Goal: Obtain resource: Obtain resource

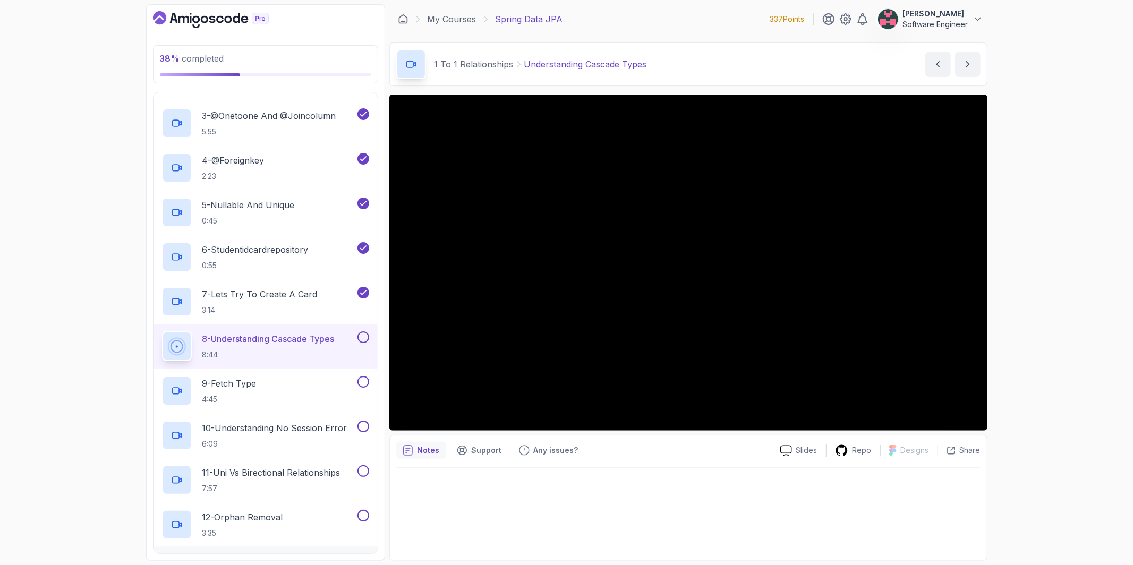
scroll to position [322, 0]
click at [968, 14] on button "[PERSON_NAME] Software Engineer" at bounding box center [931, 18] width 106 height 21
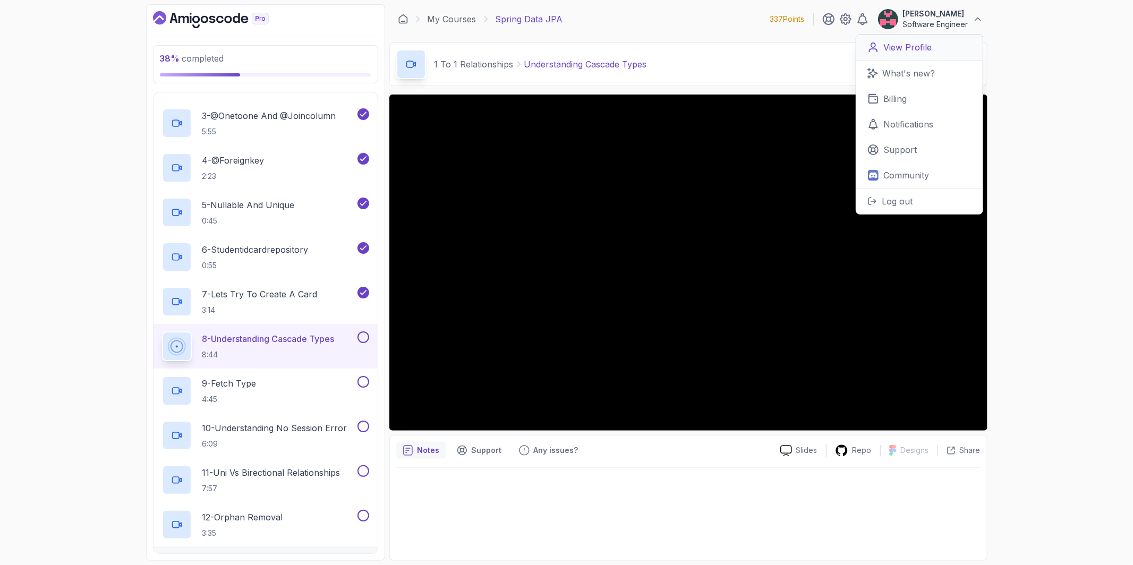
click at [924, 49] on p "View Profile" at bounding box center [908, 47] width 48 height 13
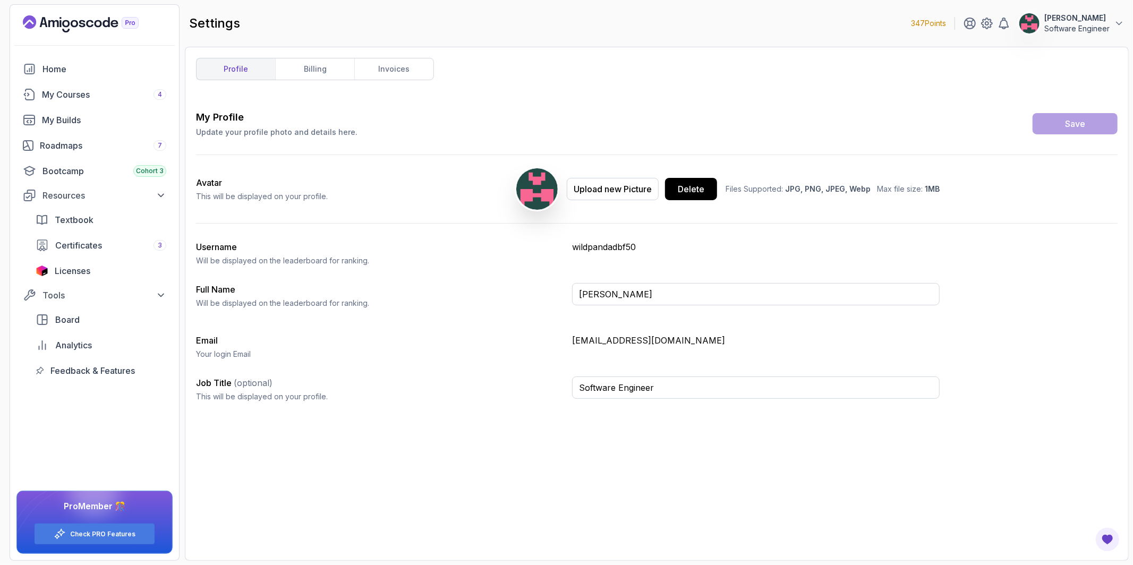
click at [457, 294] on div "Full Name Will be displayed on the leaderboard for ranking." at bounding box center [380, 295] width 368 height 25
click at [76, 294] on div "Tools" at bounding box center [104, 295] width 124 height 13
click at [83, 272] on span "Licenses" at bounding box center [73, 271] width 36 height 13
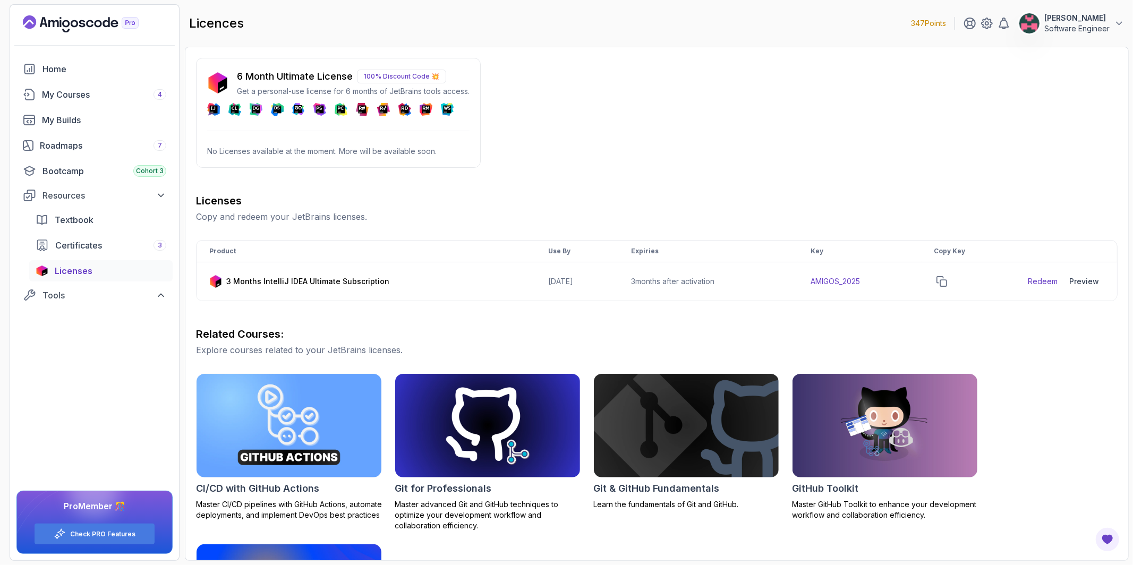
click at [287, 157] on div "6 Month Ultimate License 100% Discount Code 💥 Get a personal-use license for 6 …" at bounding box center [338, 113] width 285 height 110
click at [1056, 278] on link "Redeem" at bounding box center [1043, 281] width 30 height 11
click at [947, 280] on icon "copy-button" at bounding box center [942, 281] width 11 height 11
